Goal: Navigation & Orientation: Go to known website

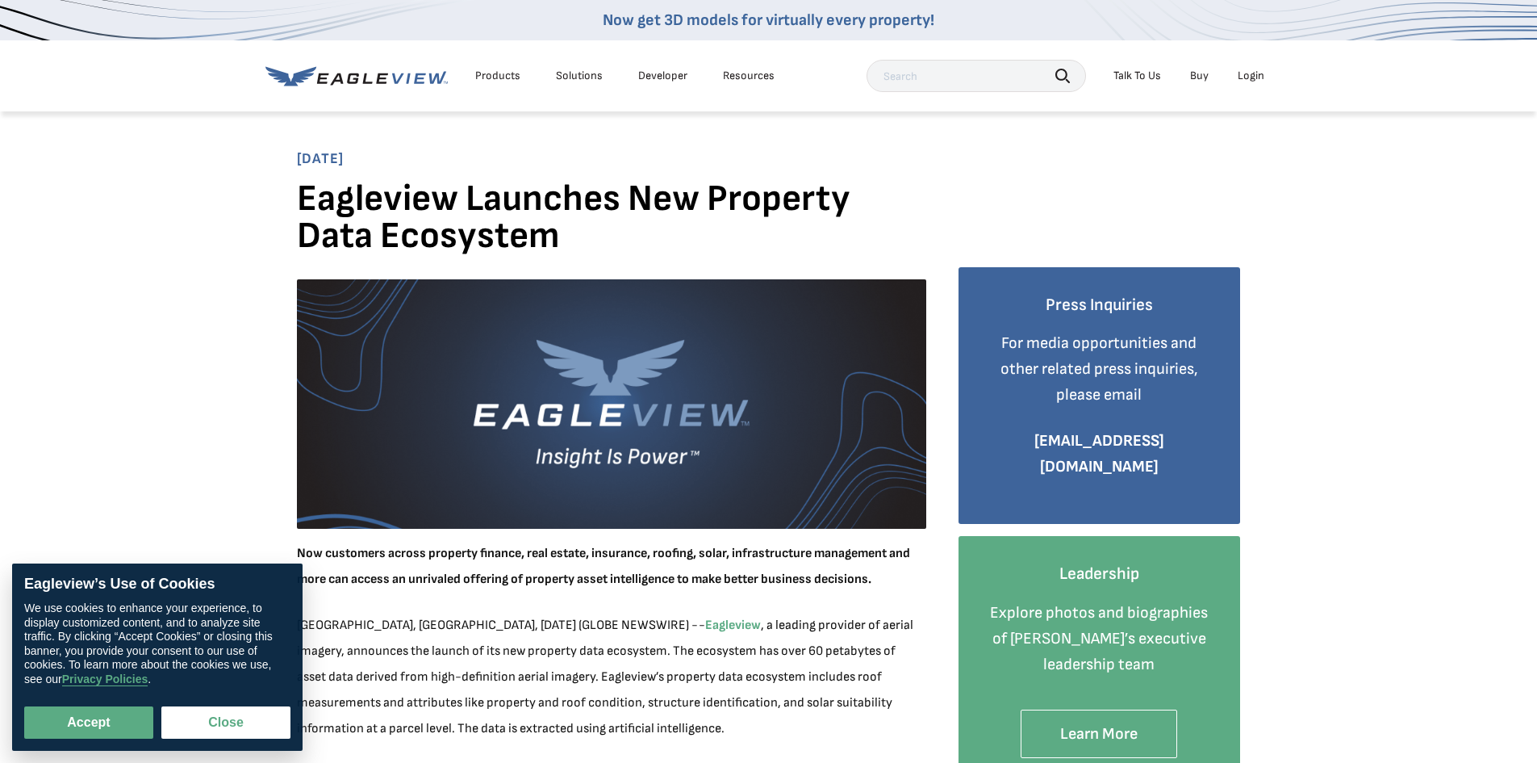
click at [1245, 74] on div "Login" at bounding box center [1251, 76] width 27 height 15
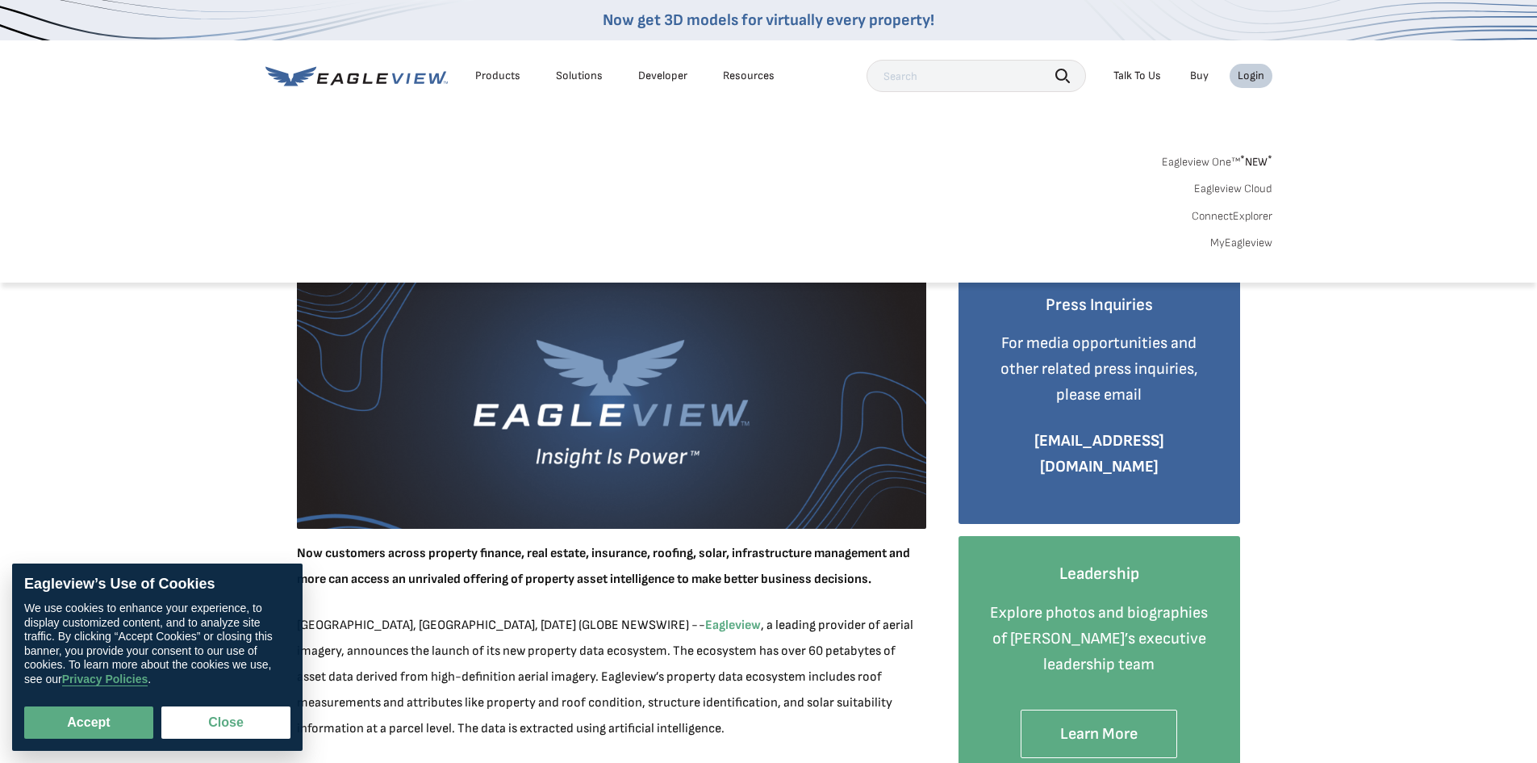
click at [1250, 65] on li "Login" at bounding box center [1251, 76] width 43 height 24
click at [955, 77] on input "text" at bounding box center [977, 76] width 220 height 32
click at [1242, 76] on div "Login" at bounding box center [1251, 76] width 27 height 15
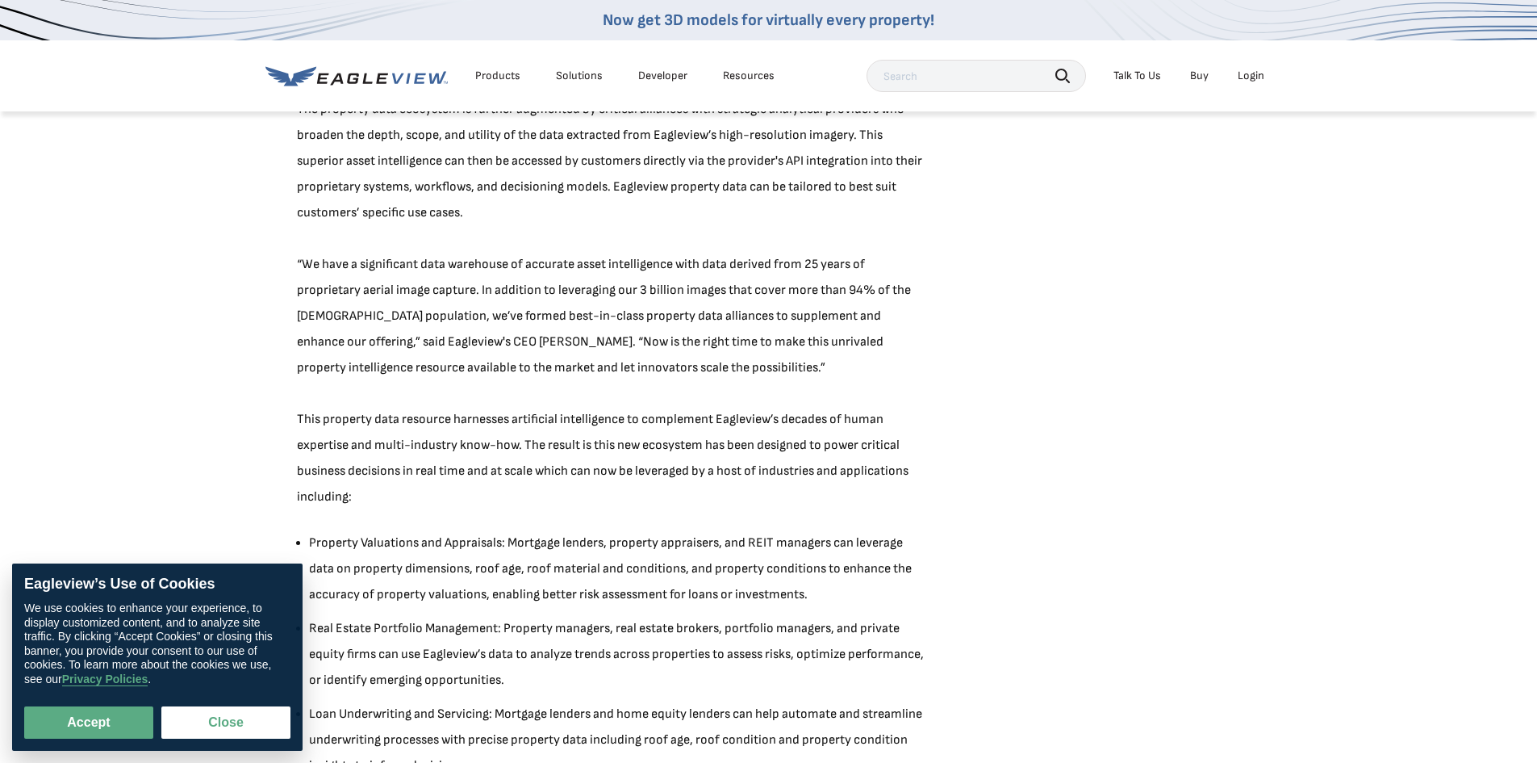
scroll to position [888, 0]
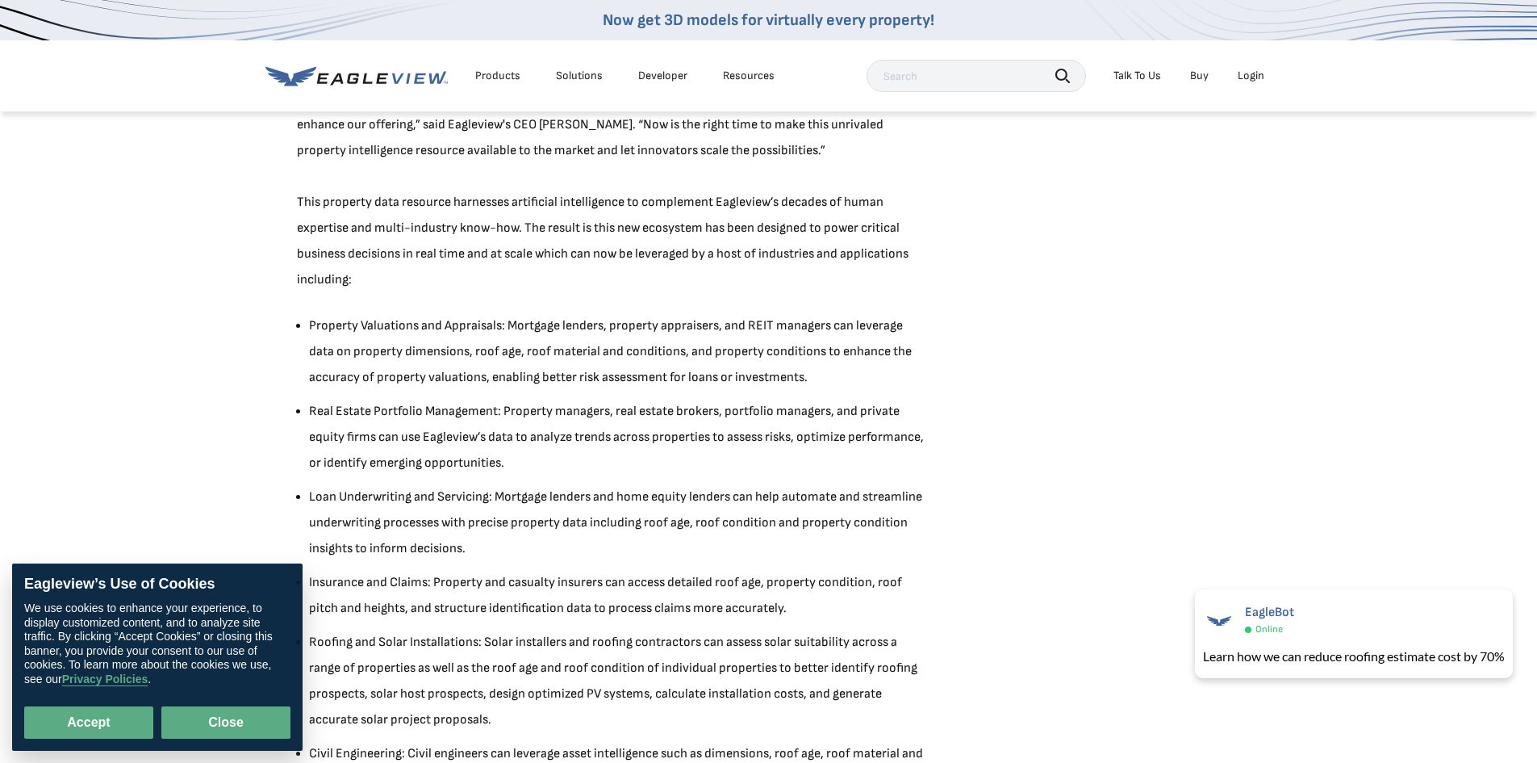
click at [245, 712] on button "Close" at bounding box center [225, 722] width 129 height 32
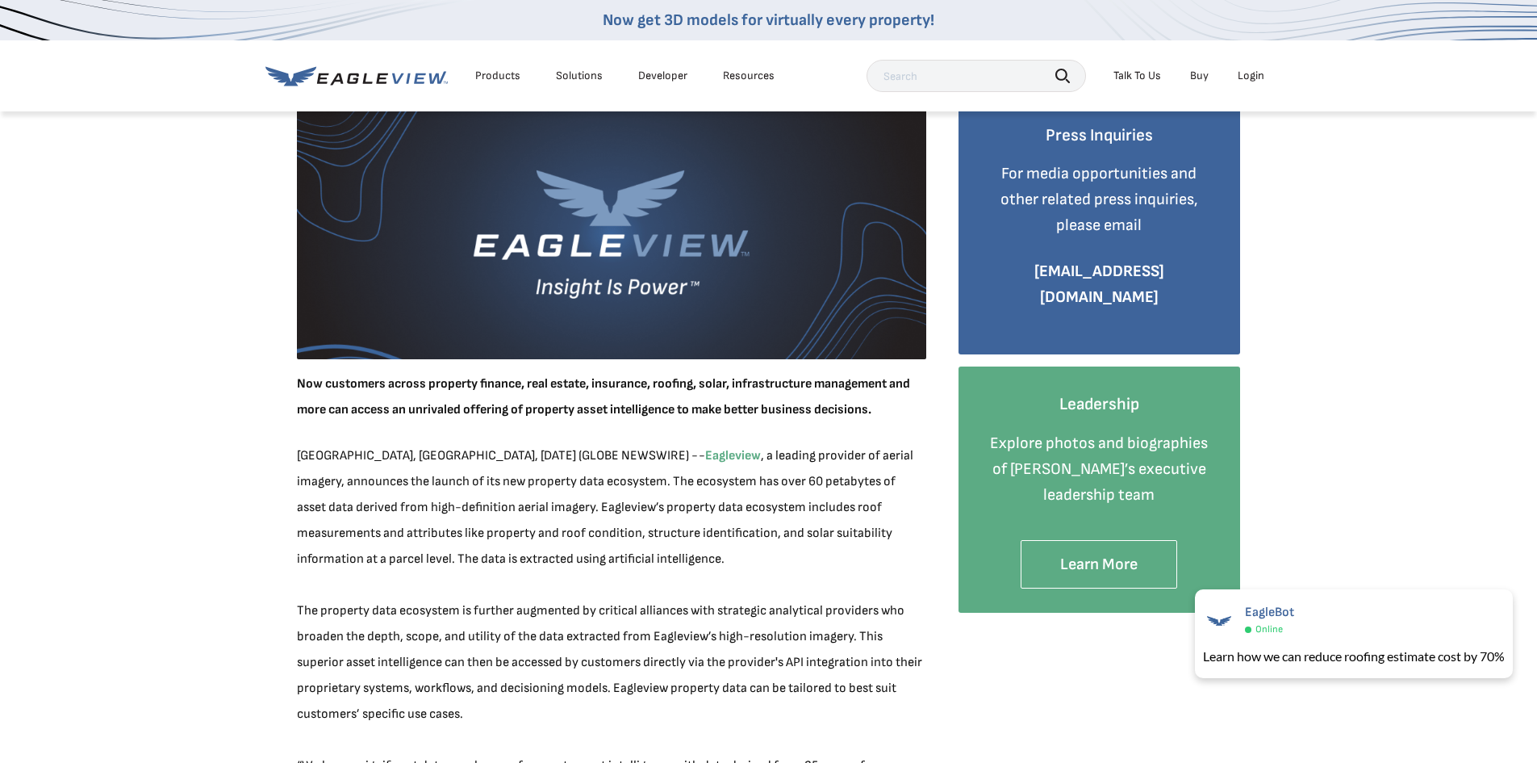
scroll to position [0, 0]
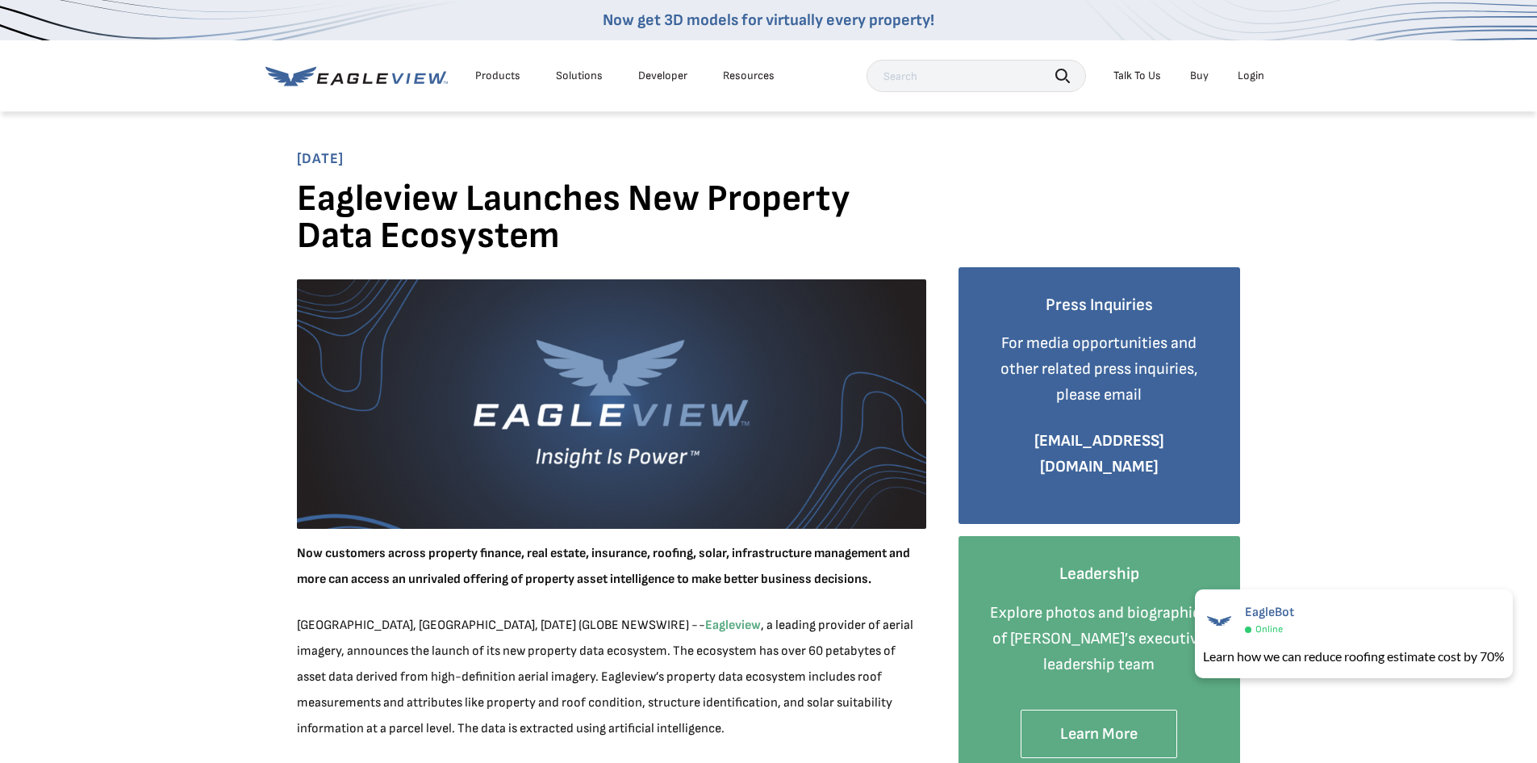
click at [1255, 76] on div "Login" at bounding box center [1251, 76] width 27 height 15
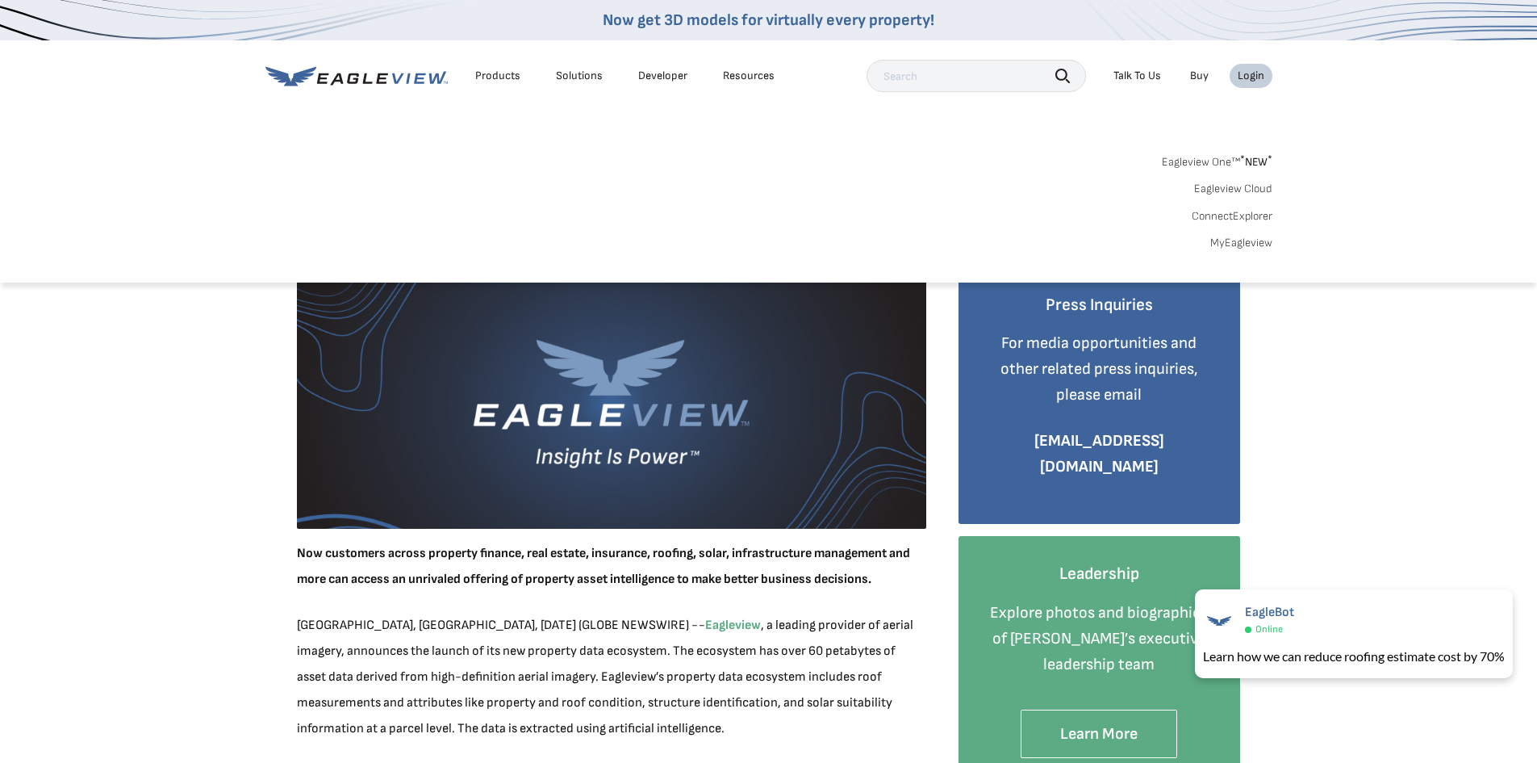
click at [1230, 211] on link "ConnectExplorer" at bounding box center [1232, 216] width 81 height 15
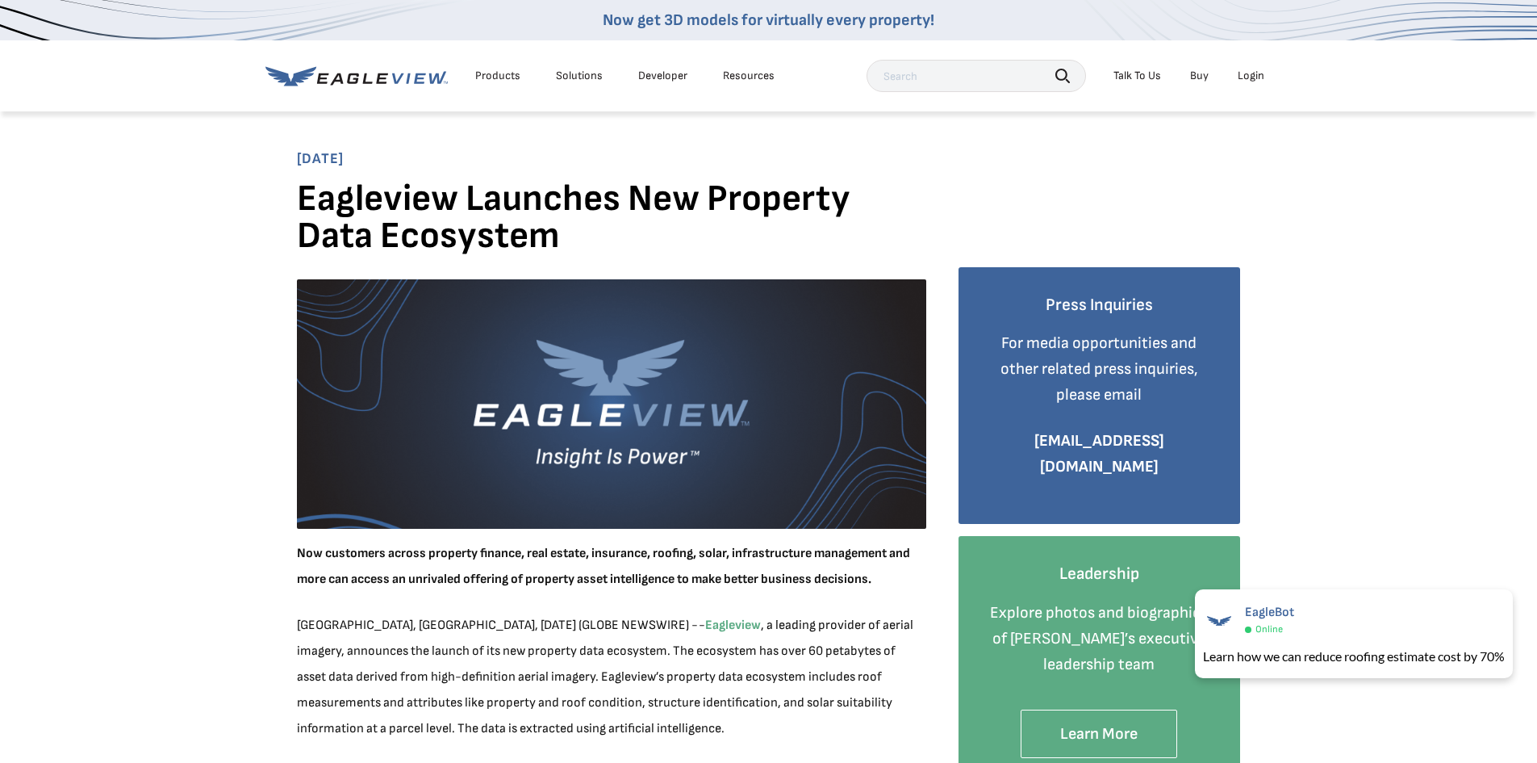
click at [1245, 73] on div "Login" at bounding box center [1251, 76] width 27 height 15
click at [1254, 77] on div "Login" at bounding box center [1251, 76] width 27 height 15
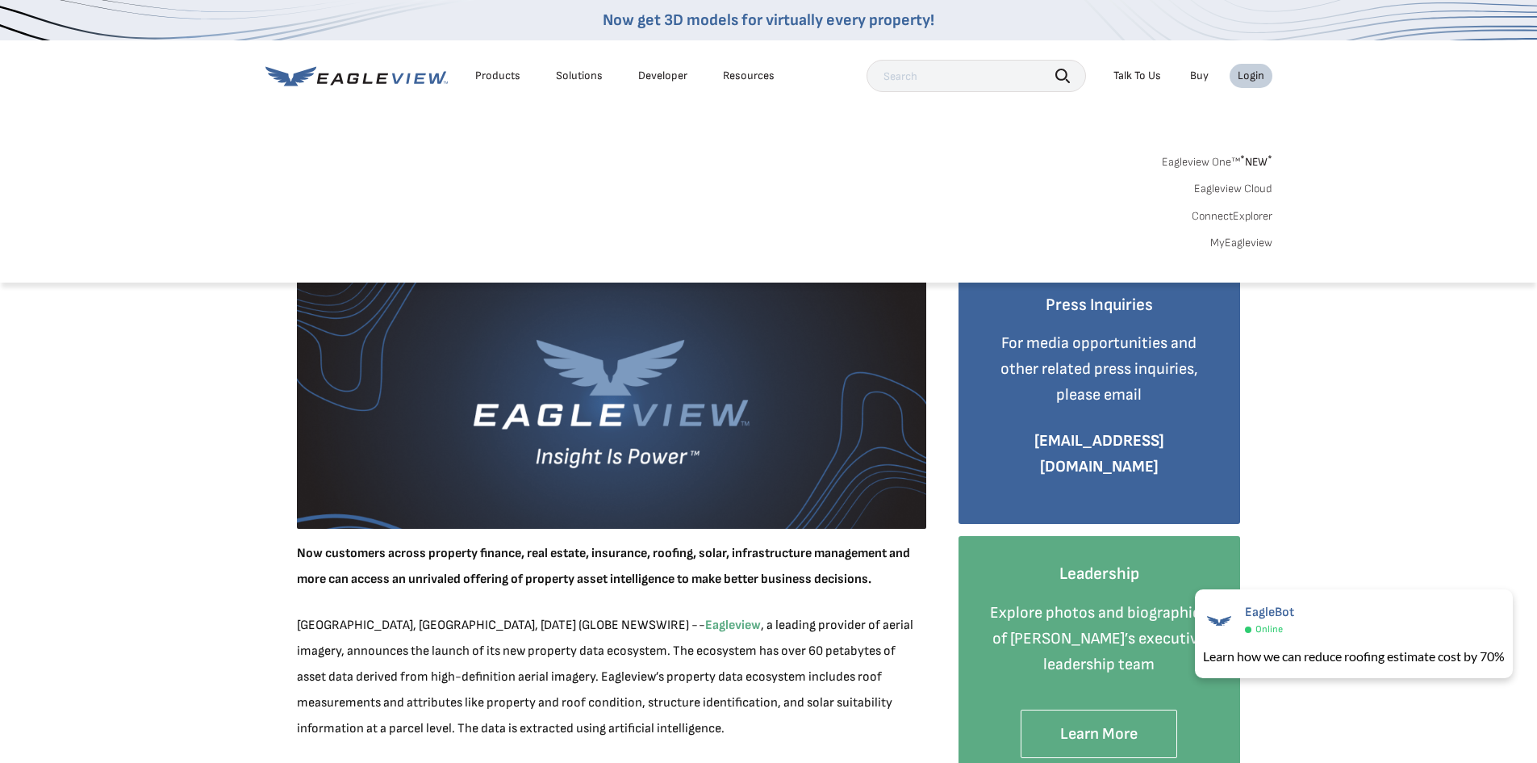
click at [1249, 160] on span "* NEW *" at bounding box center [1256, 162] width 32 height 14
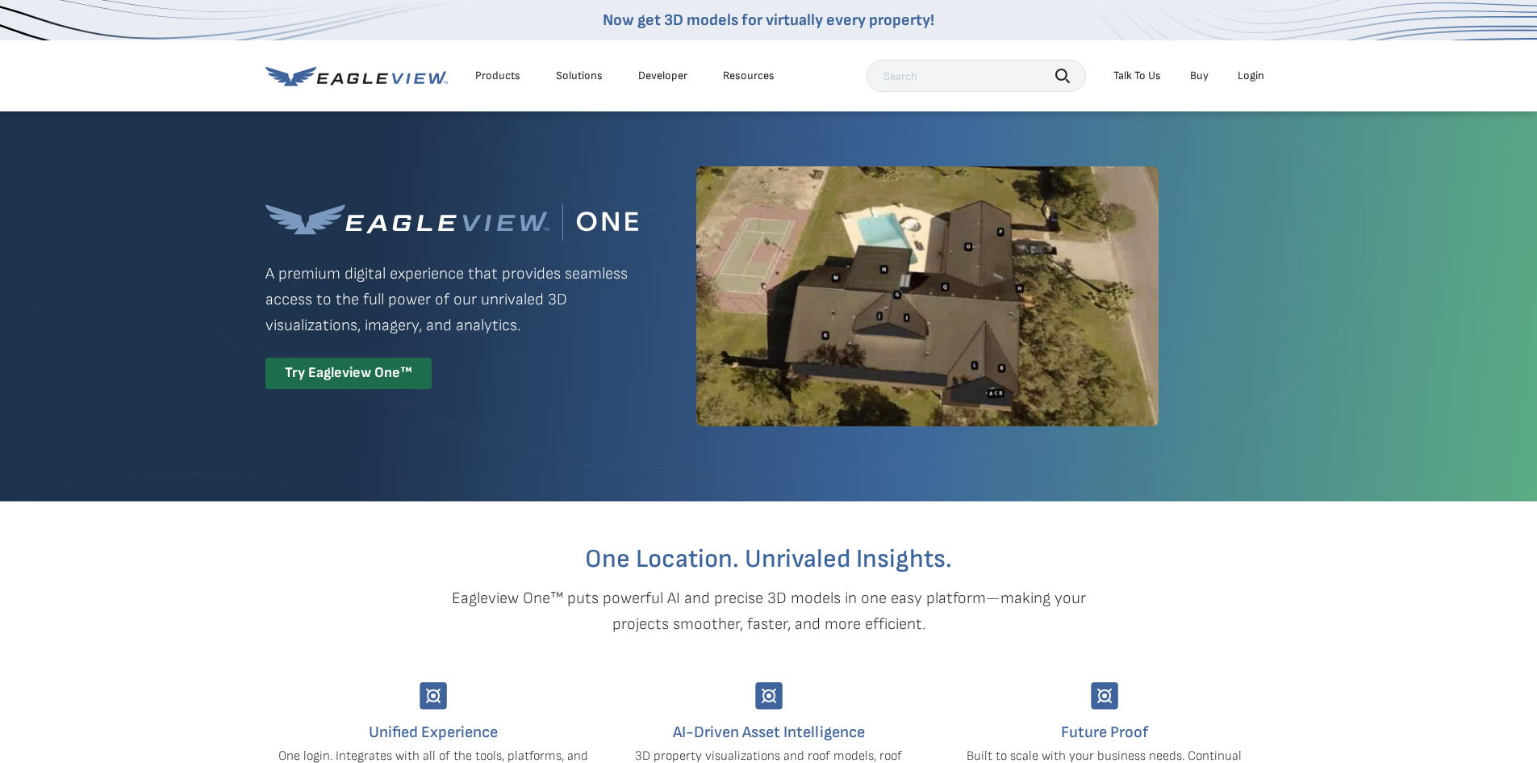
drag, startPoint x: 370, startPoint y: 379, endPoint x: 374, endPoint y: 370, distance: 9.8
click at [371, 374] on div "Try Eagleview One™" at bounding box center [349, 373] width 166 height 31
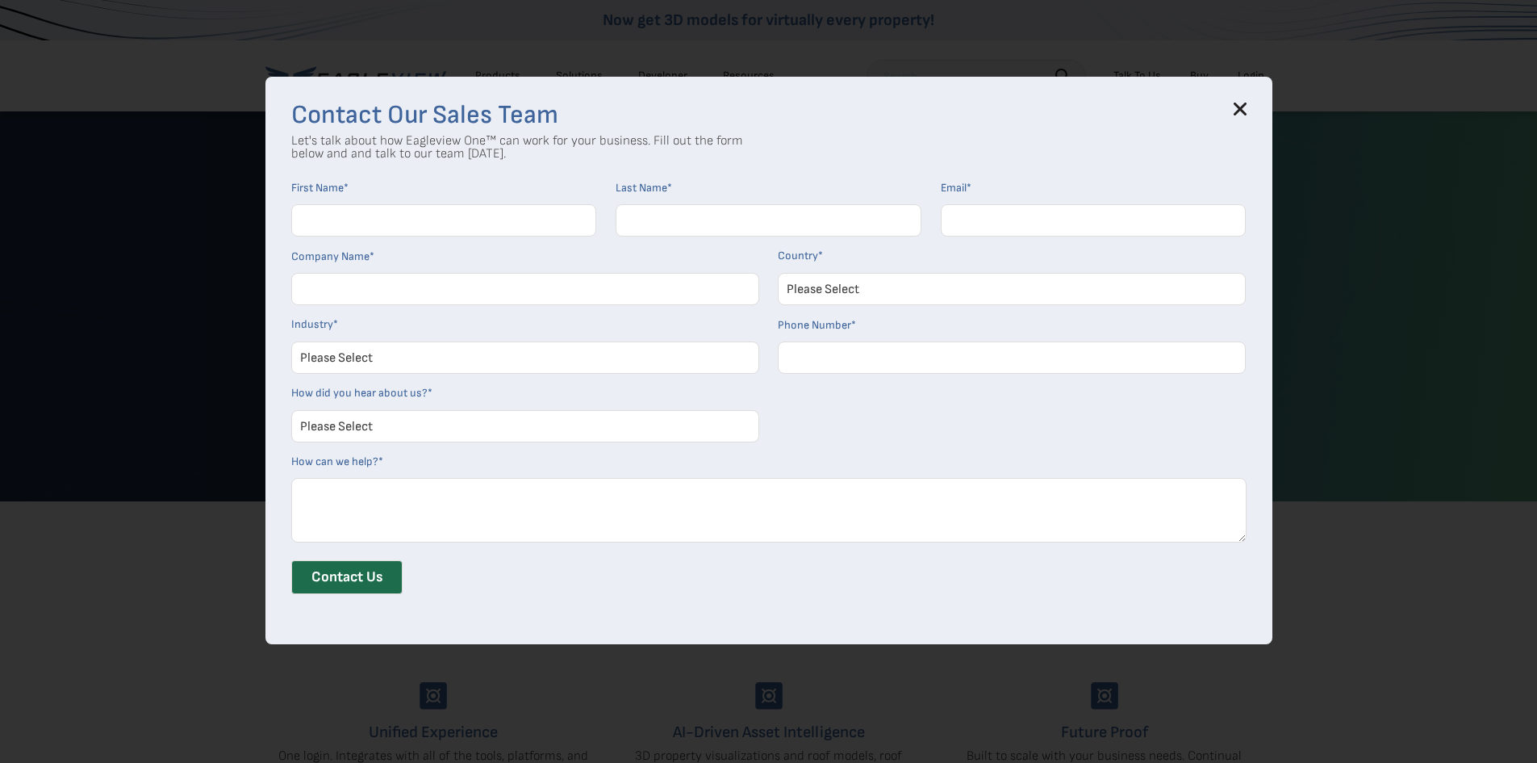
click at [1247, 106] on icon at bounding box center [1240, 108] width 13 height 13
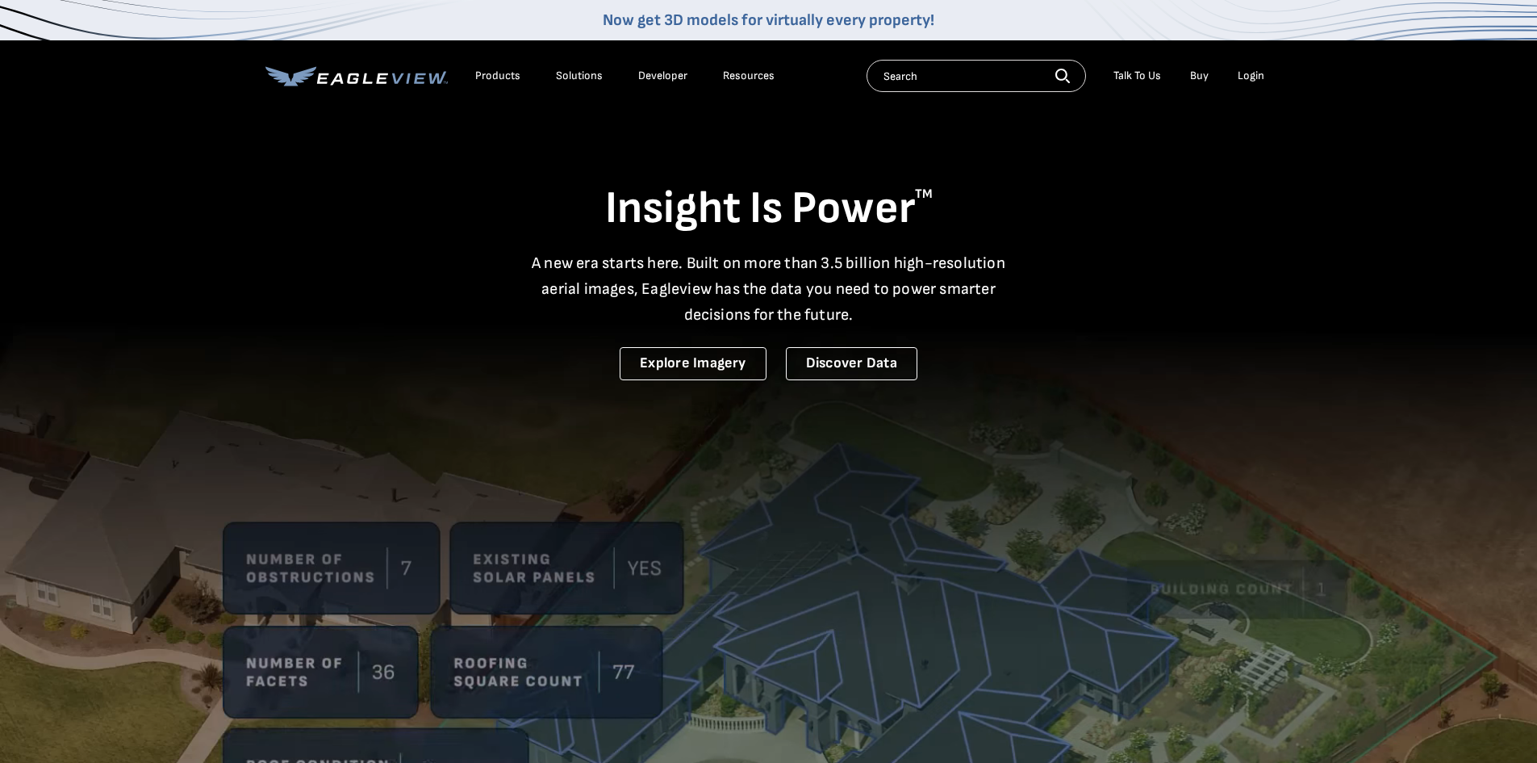
click at [1255, 75] on div "Login" at bounding box center [1251, 76] width 27 height 15
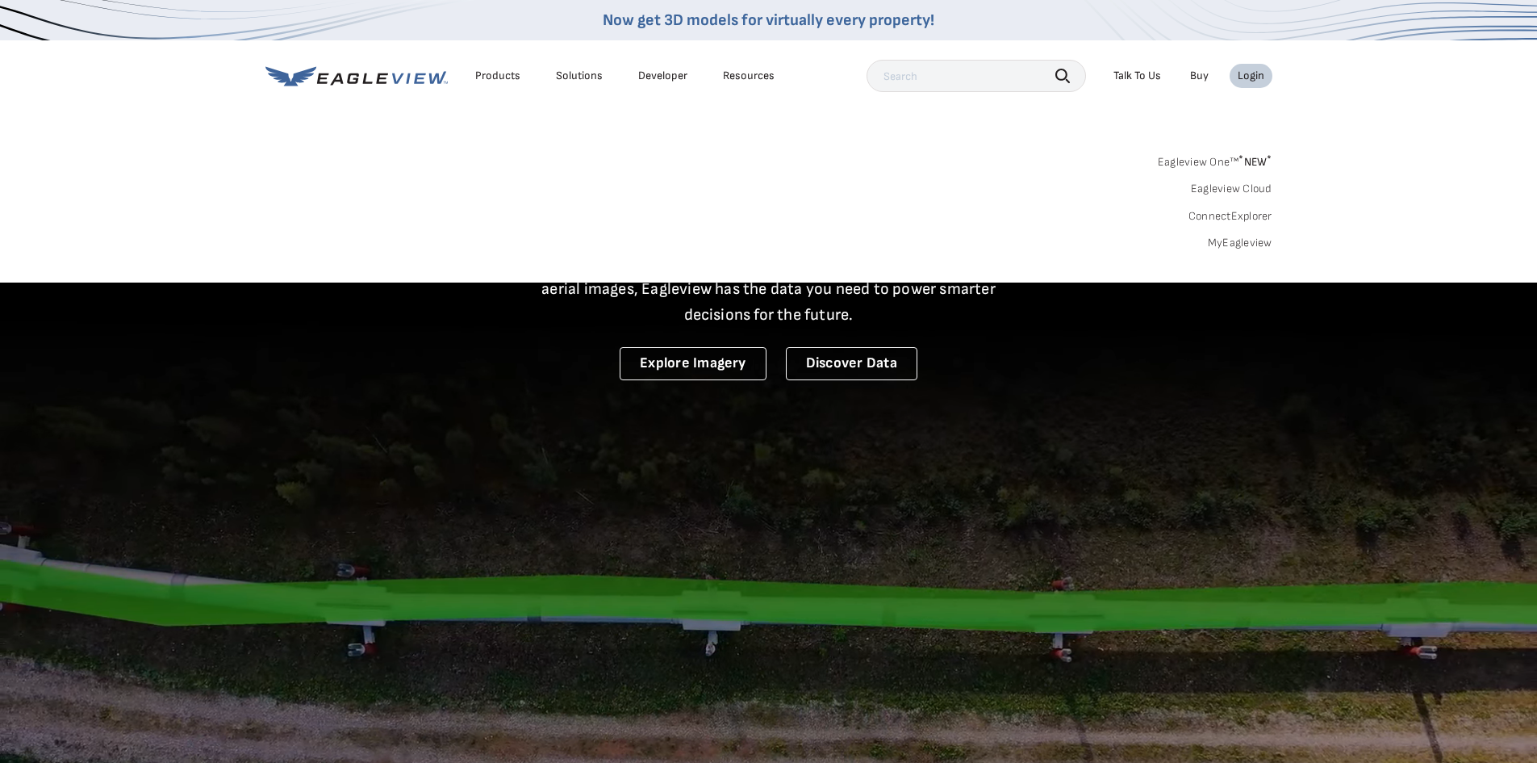
click at [1256, 83] on li "Login" at bounding box center [1251, 76] width 43 height 24
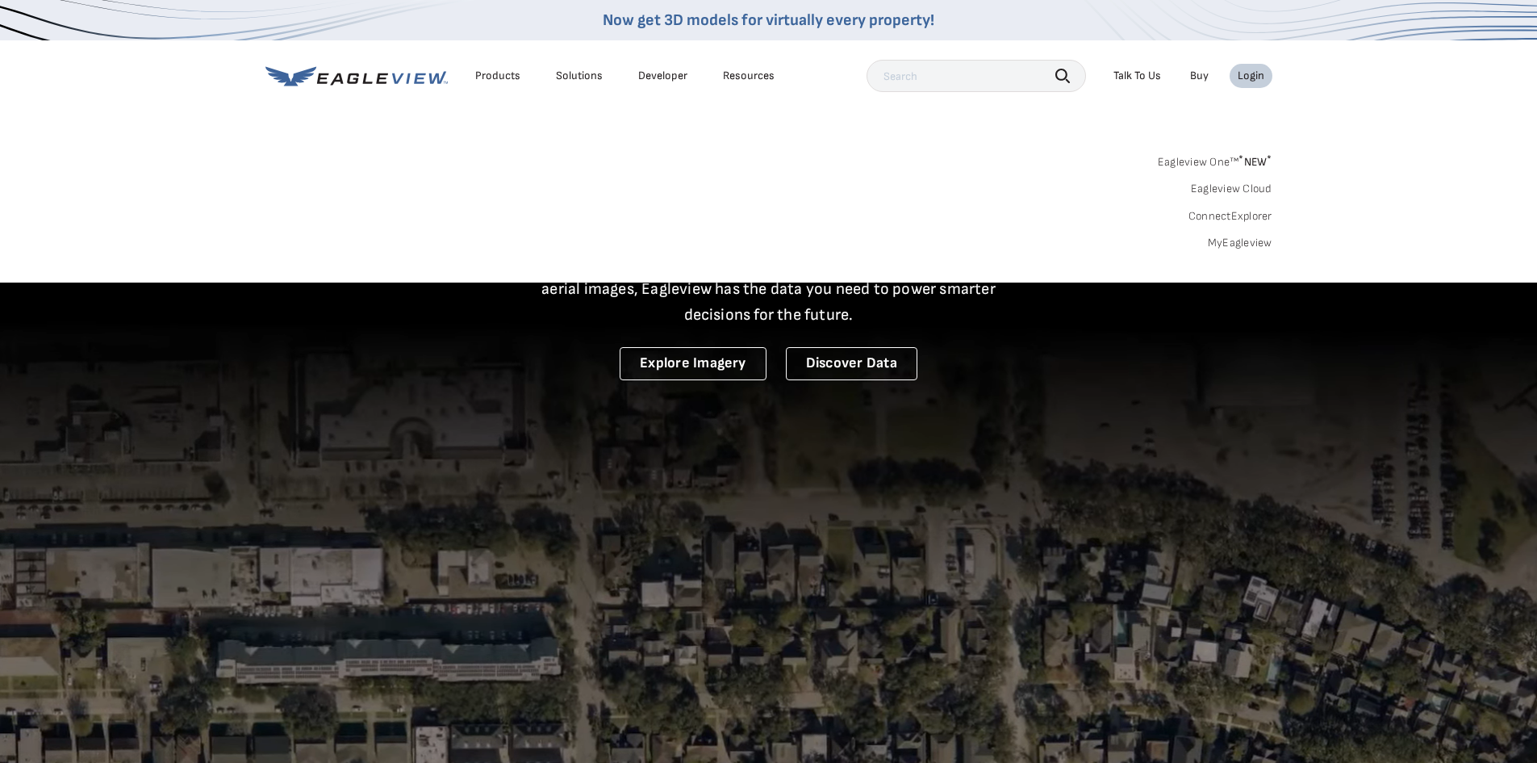
click at [1255, 157] on span "* NEW *" at bounding box center [1255, 162] width 33 height 14
